Goal: Find specific page/section: Find specific page/section

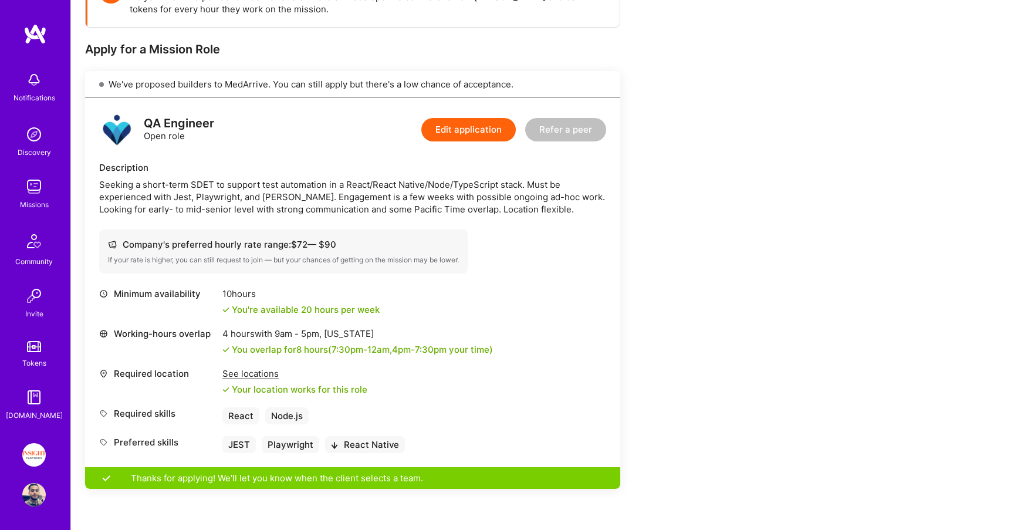
scroll to position [212, 0]
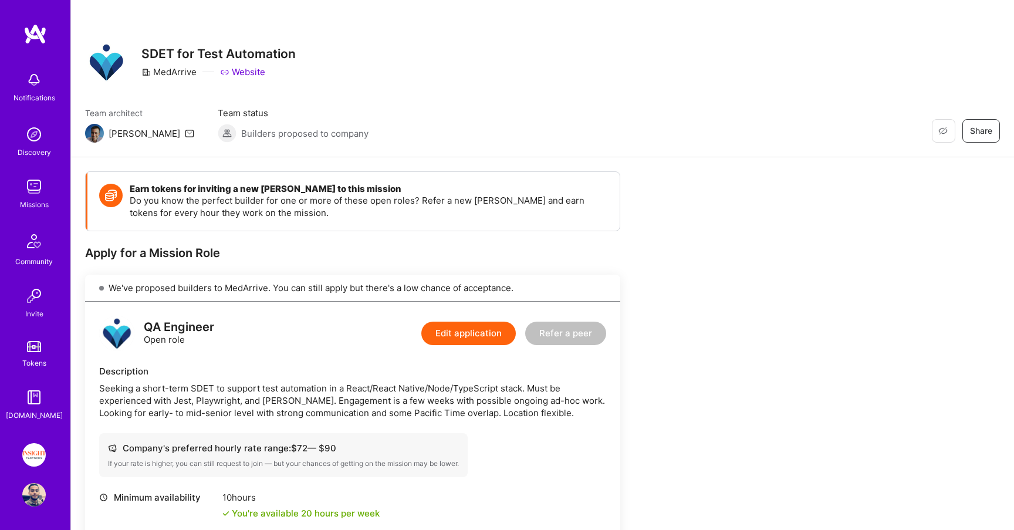
click at [36, 203] on div "Missions" at bounding box center [34, 204] width 29 height 12
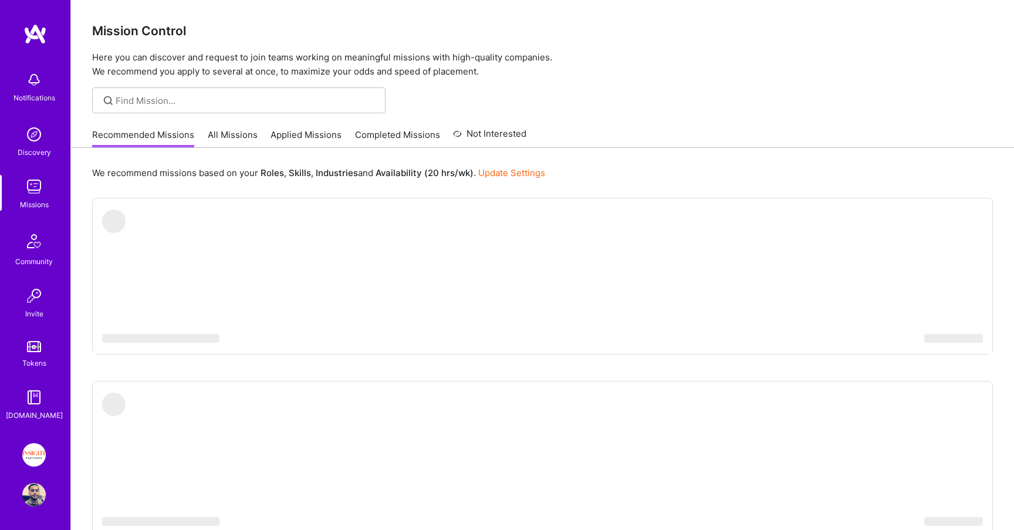
click at [306, 135] on link "Applied Missions" at bounding box center [306, 138] width 71 height 19
